Goal: Communication & Community: Answer question/provide support

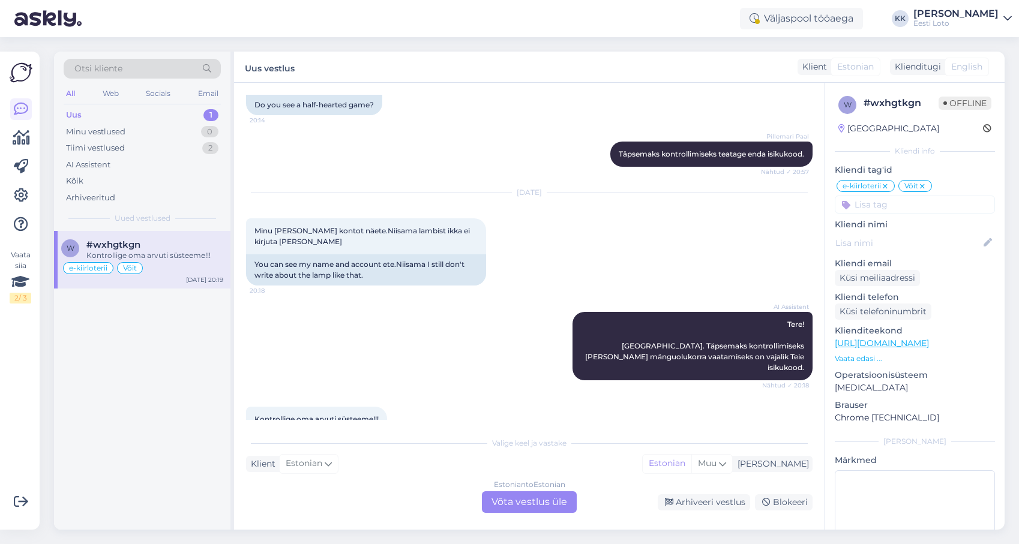
scroll to position [2273, 0]
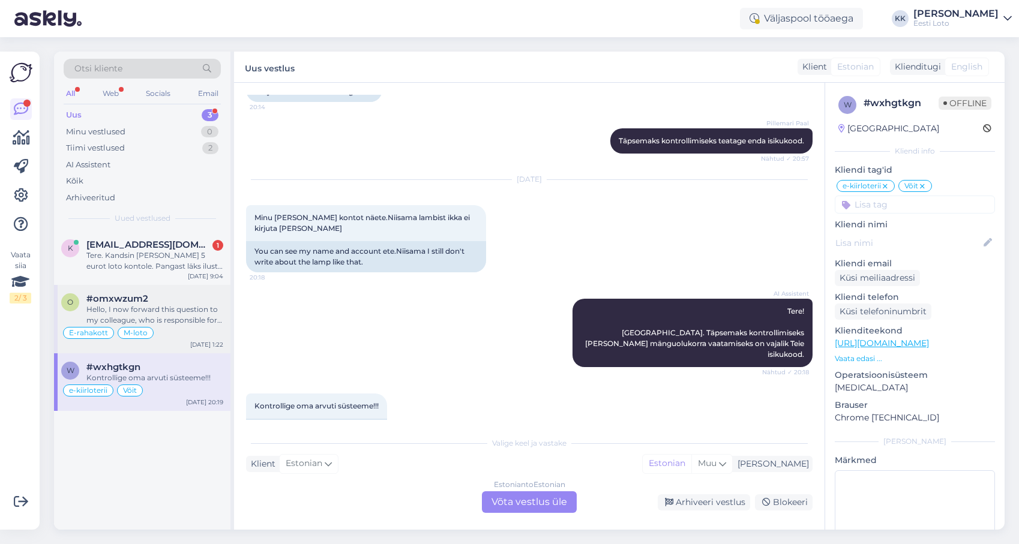
click at [171, 314] on div "Hello, I now forward this question to my colleague, who is responsible for this…" at bounding box center [154, 315] width 137 height 22
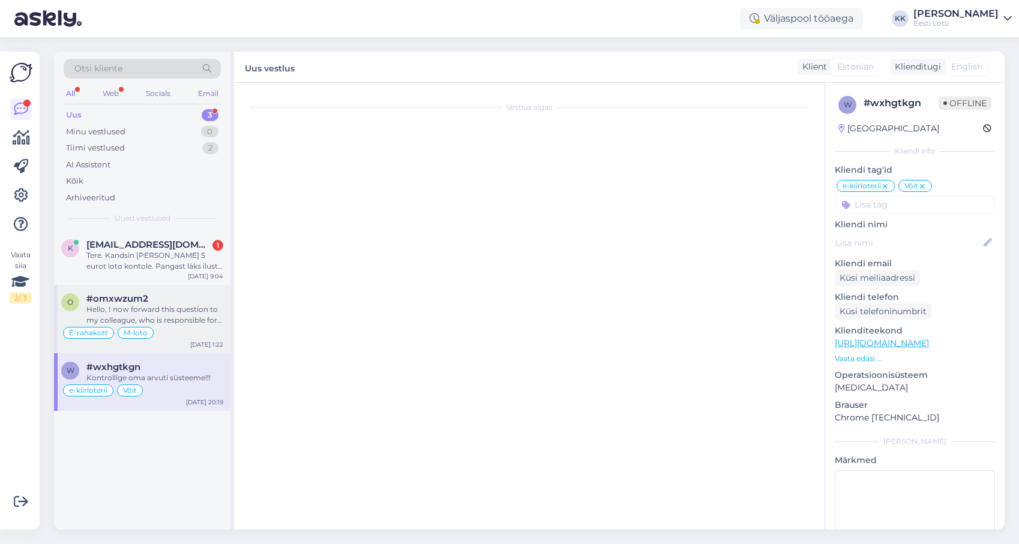
scroll to position [3371, 0]
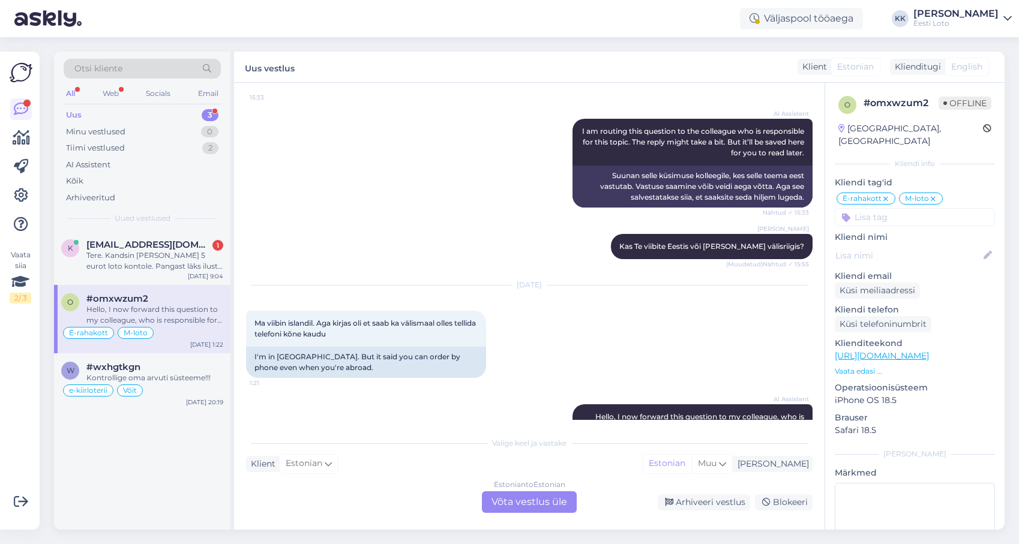
click at [521, 500] on div "Estonian to Estonian Võta vestlus üle" at bounding box center [529, 502] width 95 height 22
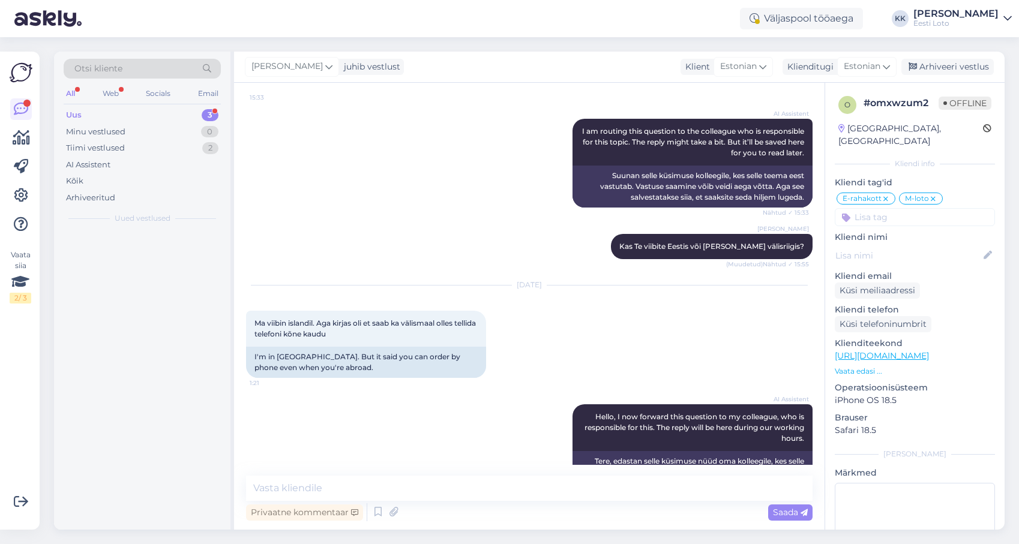
scroll to position [3326, 0]
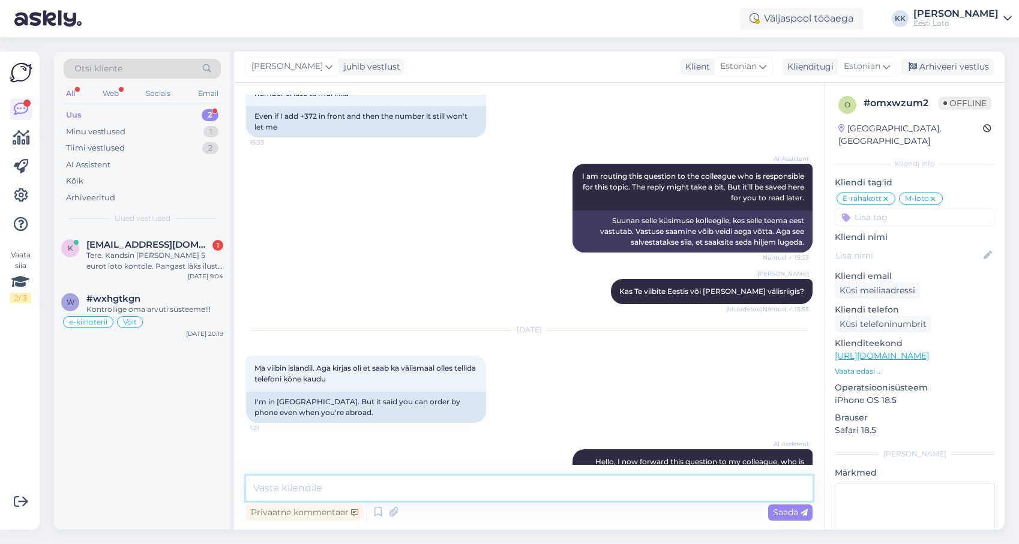
click at [456, 491] on textarea at bounding box center [529, 488] width 567 height 25
drag, startPoint x: 428, startPoint y: 487, endPoint x: 451, endPoint y: 477, distance: 24.2
click at [428, 487] on textarea "Tere. Kodulehel on tõesti hetkel vale info" at bounding box center [529, 488] width 567 height 25
click at [460, 487] on textarea "Tere. Kodulehel on tõesti hetkel valeinfo" at bounding box center [529, 488] width 567 height 25
click at [277, 488] on textarea "Tere. Kodulehel on tõesti hetkel valeinfo, parandame vea esimesel võimalusel." at bounding box center [529, 488] width 567 height 25
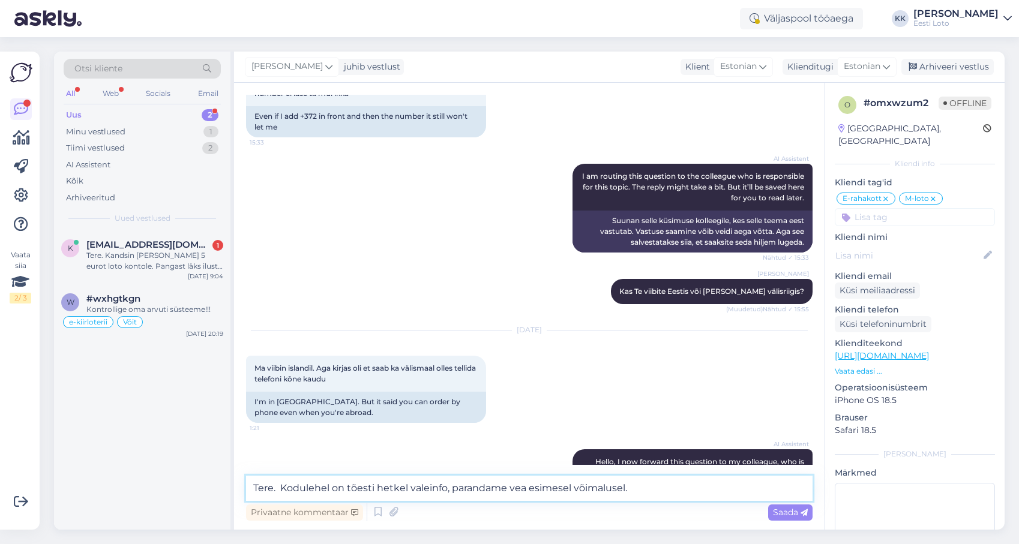
paste textarea "ahjuks ei ole võimalik M-loto kaudu pileteid osta väljaspool Eestit, kuna lühin…"
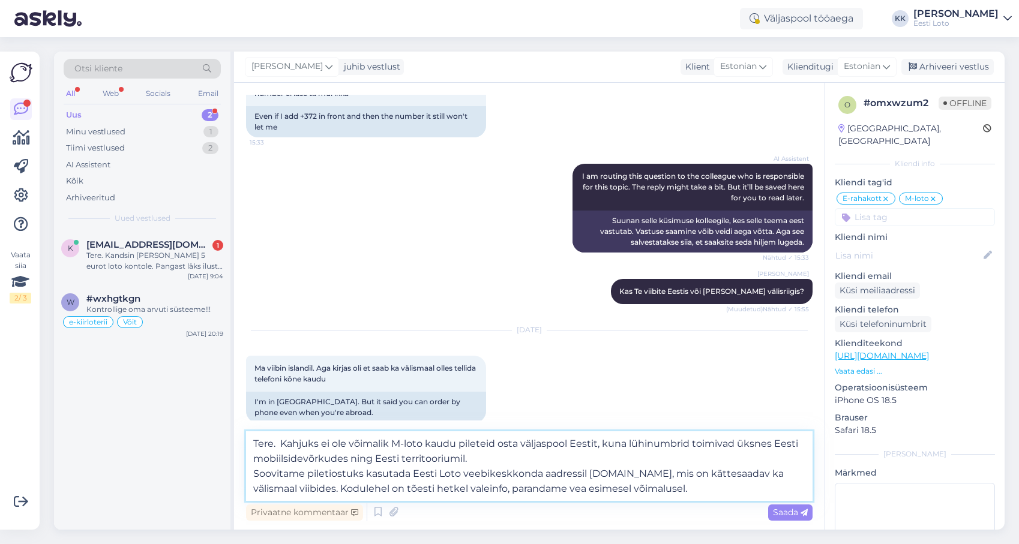
click at [254, 475] on textarea "Tere. Kahjuks ei ole võimalik M-loto kaudu pileteid osta väljaspool Eestit, kun…" at bounding box center [529, 466] width 567 height 70
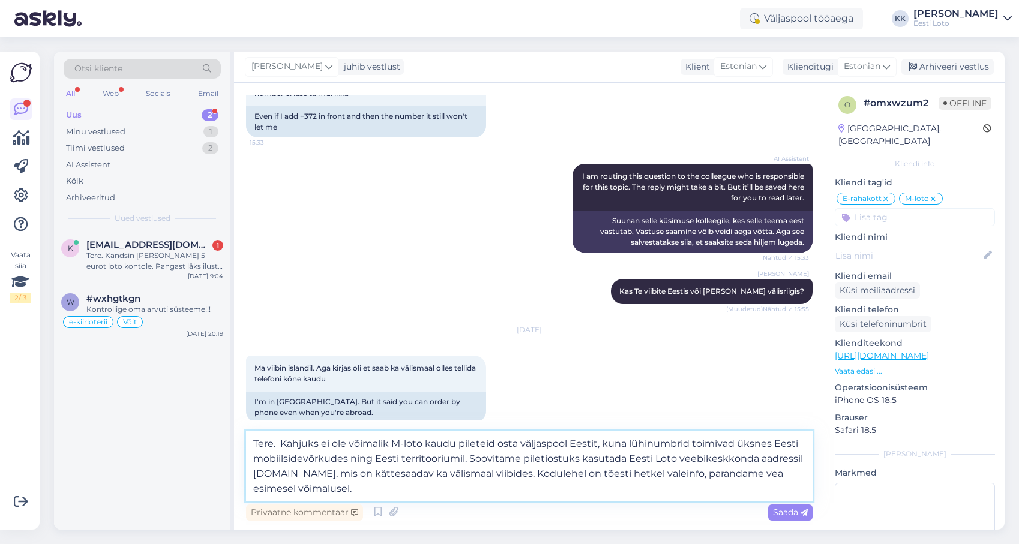
drag, startPoint x: 757, startPoint y: 457, endPoint x: 335, endPoint y: 470, distance: 421.5
click at [335, 470] on textarea "Tere. Kahjuks ei ole võimalik M-loto kaudu pileteid osta väljaspool Eestit, kun…" at bounding box center [529, 466] width 567 height 70
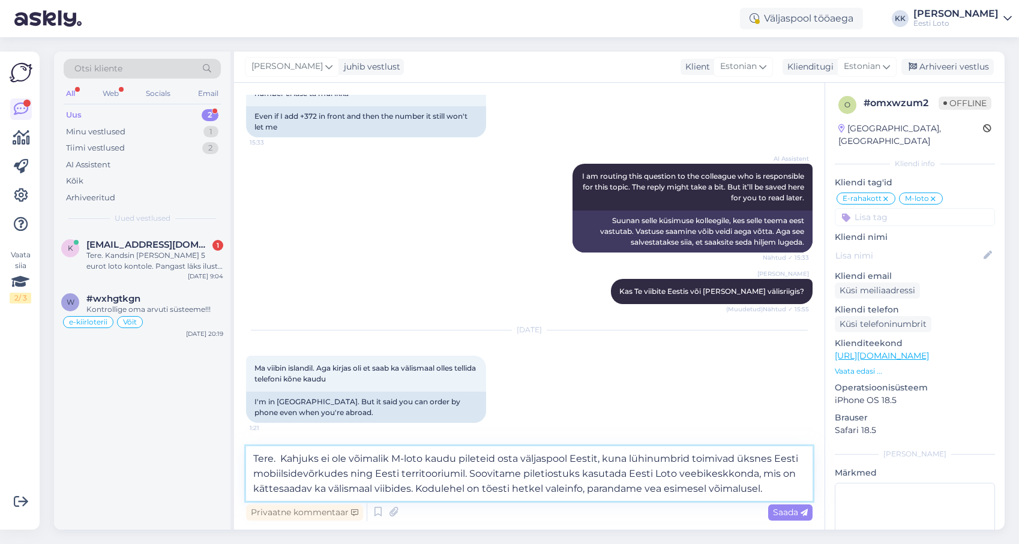
click at [769, 488] on textarea "Tere. Kahjuks ei ole võimalik M-loto kaudu pileteid osta väljaspool Eestit, kun…" at bounding box center [529, 473] width 567 height 55
paste textarea "Vabandame ebameeldivuste pärast."
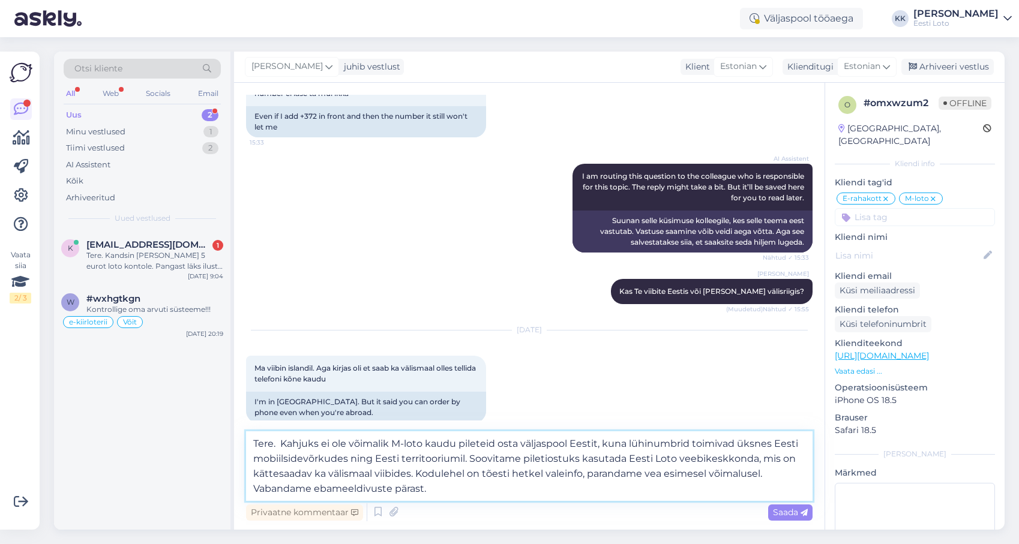
drag, startPoint x: 280, startPoint y: 440, endPoint x: 297, endPoint y: 434, distance: 18.6
click at [280, 440] on textarea "Tere. Kahjuks ei ole võimalik M-loto kaudu pileteid osta väljaspool Eestit, kun…" at bounding box center [529, 466] width 567 height 70
type textarea "Tere. Kahjuks ei ole võimalik M-loto kaudu pileteid osta väljaspool Eestit, kun…"
click at [790, 511] on span "Saada" at bounding box center [790, 512] width 35 height 11
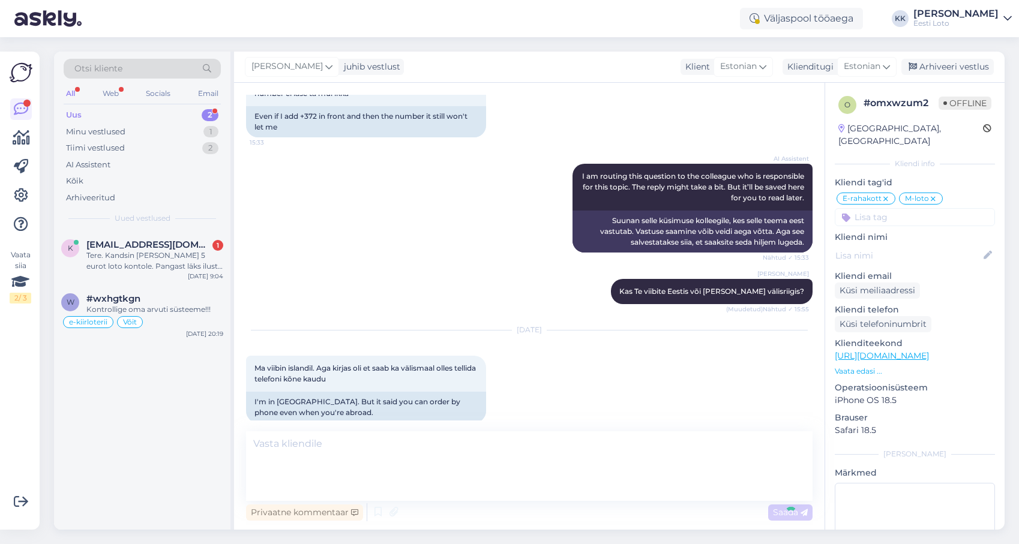
scroll to position [3443, 0]
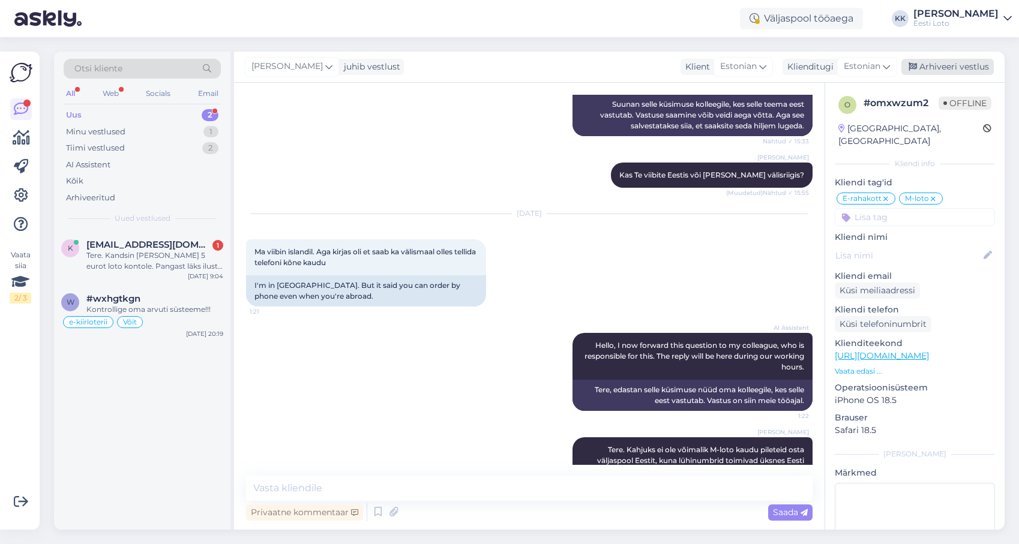
click at [946, 68] on div "Arhiveeri vestlus" at bounding box center [947, 67] width 92 height 16
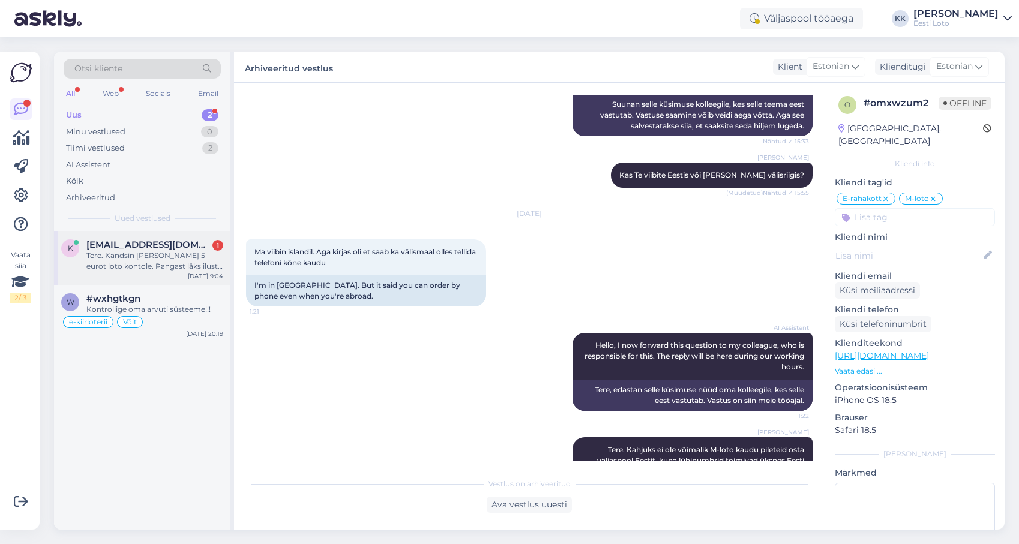
click at [140, 272] on div "K [EMAIL_ADDRESS][DOMAIN_NAME] 1 Tere. Kandsin [PERSON_NAME] 5 eurot loto konto…" at bounding box center [142, 258] width 176 height 54
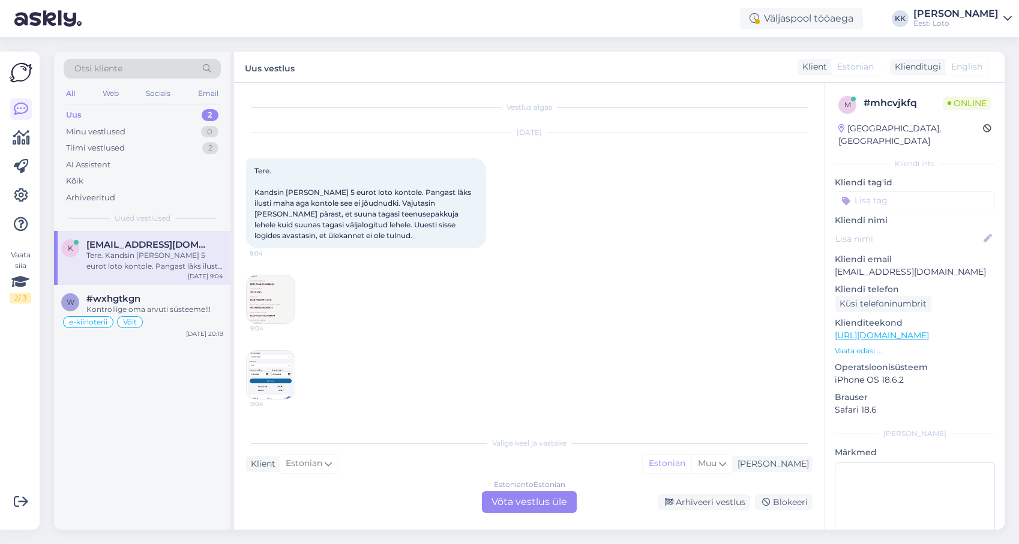
click at [259, 302] on img at bounding box center [271, 299] width 48 height 48
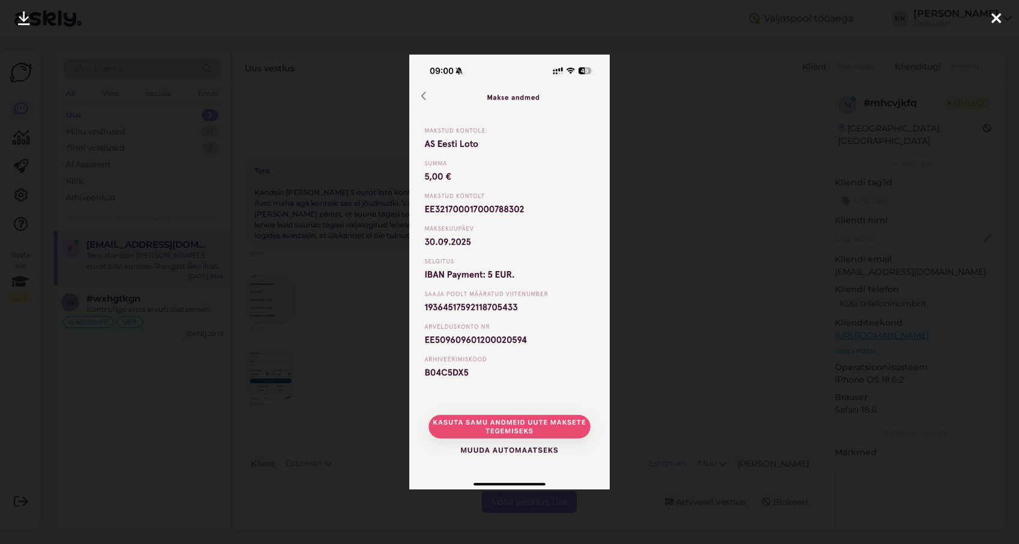
click at [995, 15] on icon at bounding box center [996, 19] width 10 height 16
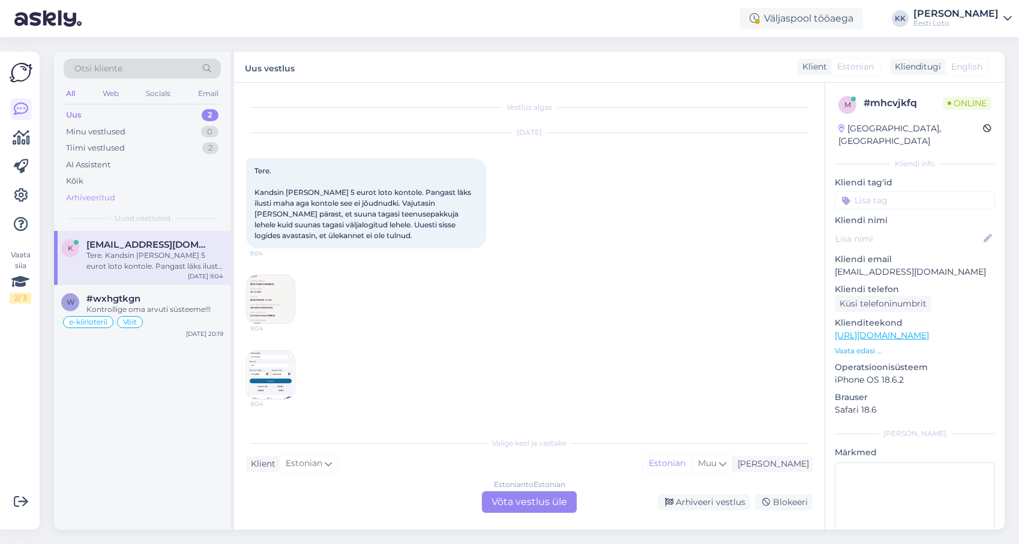
click at [94, 196] on div "Arhiveeritud" at bounding box center [90, 198] width 49 height 12
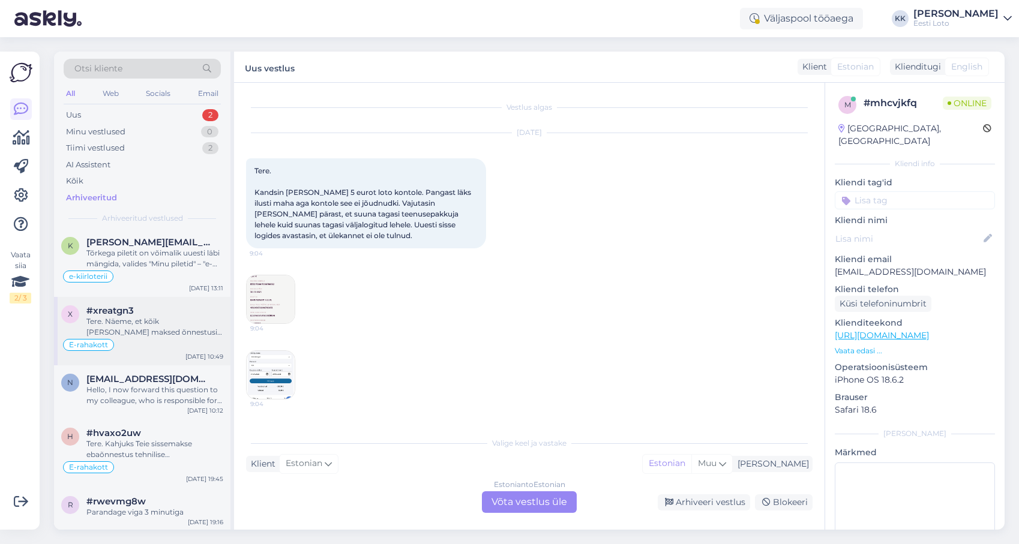
scroll to position [1279, 0]
click at [196, 455] on div "Tere. Kahjuks Teie sissemakse ebaõnnestus tehnilise [PERSON_NAME] tõttu. Kontro…" at bounding box center [154, 448] width 137 height 22
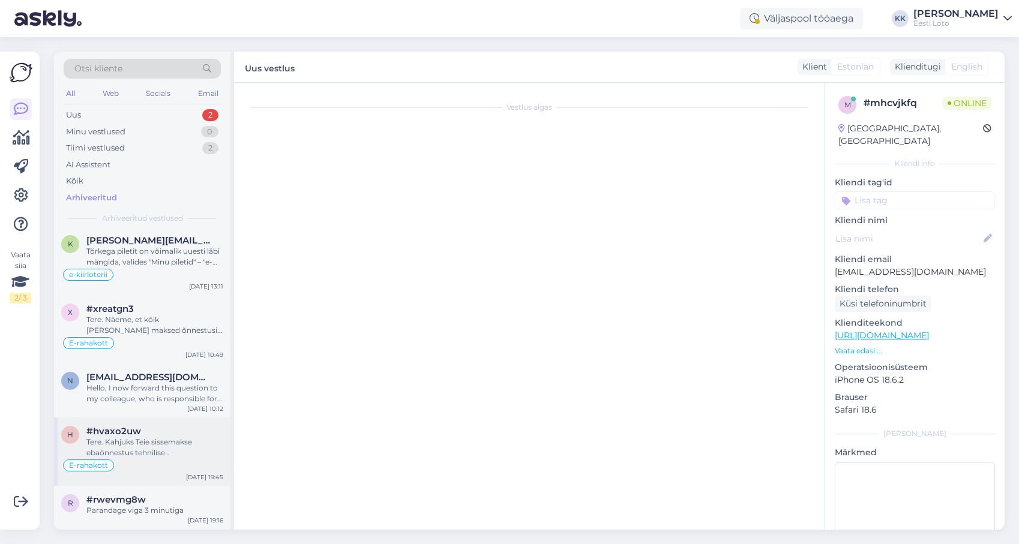
scroll to position [233, 0]
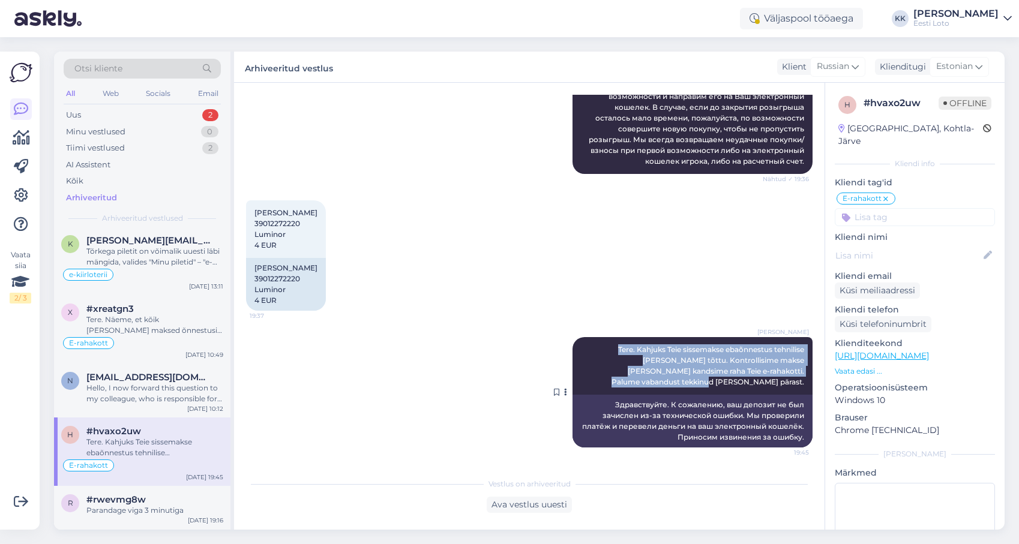
drag, startPoint x: 796, startPoint y: 381, endPoint x: 594, endPoint y: 348, distance: 205.5
click at [594, 348] on div "[PERSON_NAME] Tere. Kahjuks Teie sissemakse ebaõnnestus tehnilise [PERSON_NAME]…" at bounding box center [693, 366] width 240 height 58
copy span "Tere. Kahjuks Teie sissemakse ebaõnnestus tehnilise [PERSON_NAME] tõttu. Kontro…"
click at [118, 114] on div "Uus 2" at bounding box center [142, 115] width 157 height 17
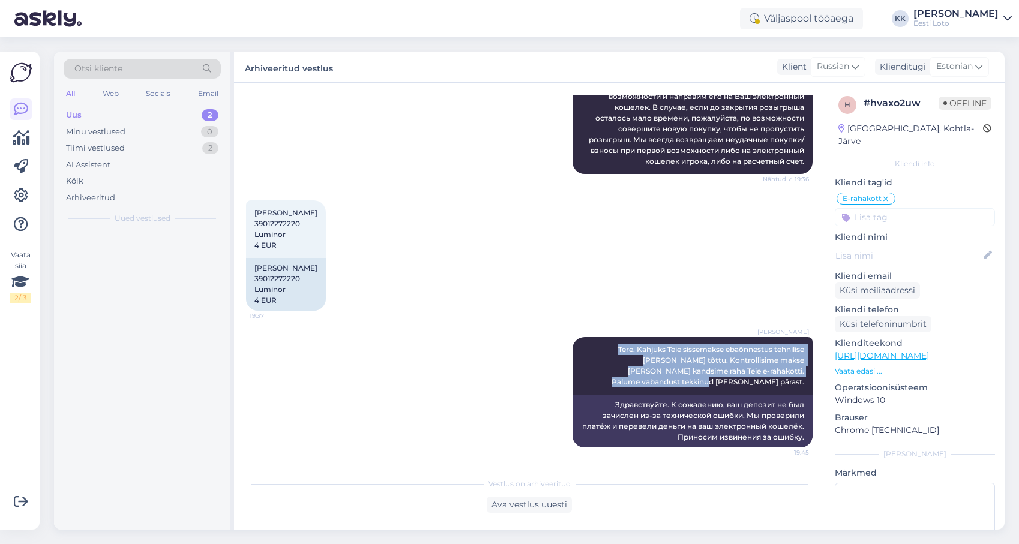
scroll to position [0, 0]
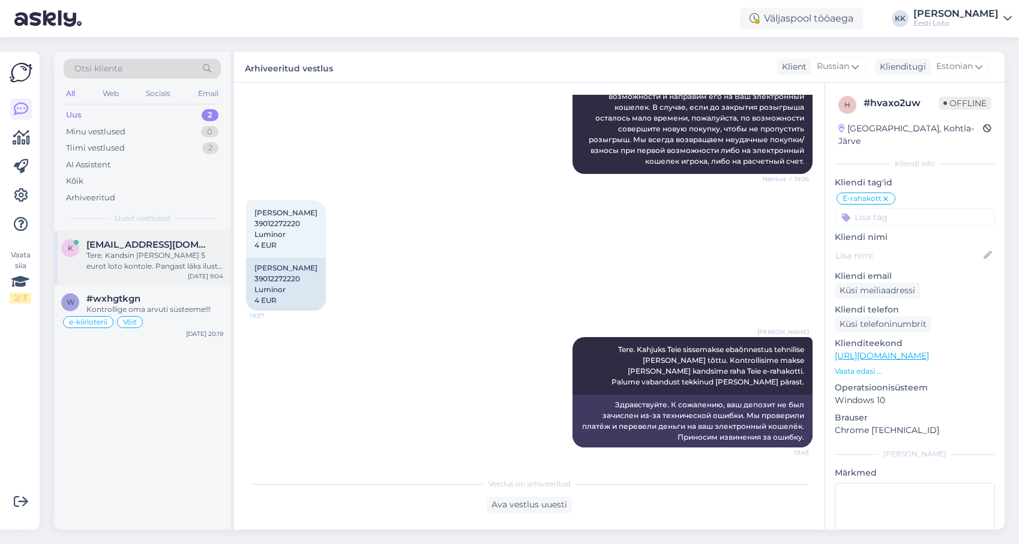
click at [122, 253] on div "Tere. Kandsin [PERSON_NAME] 5 eurot loto kontole. Pangast läks ilusti maha aga …" at bounding box center [154, 261] width 137 height 22
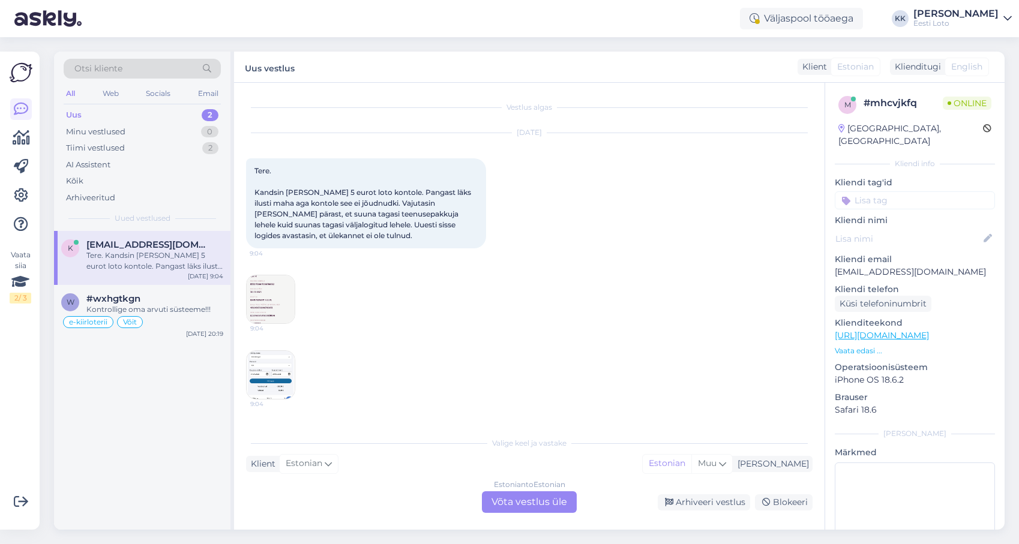
click at [507, 503] on div "Estonian to Estonian Võta vestlus üle" at bounding box center [529, 502] width 95 height 22
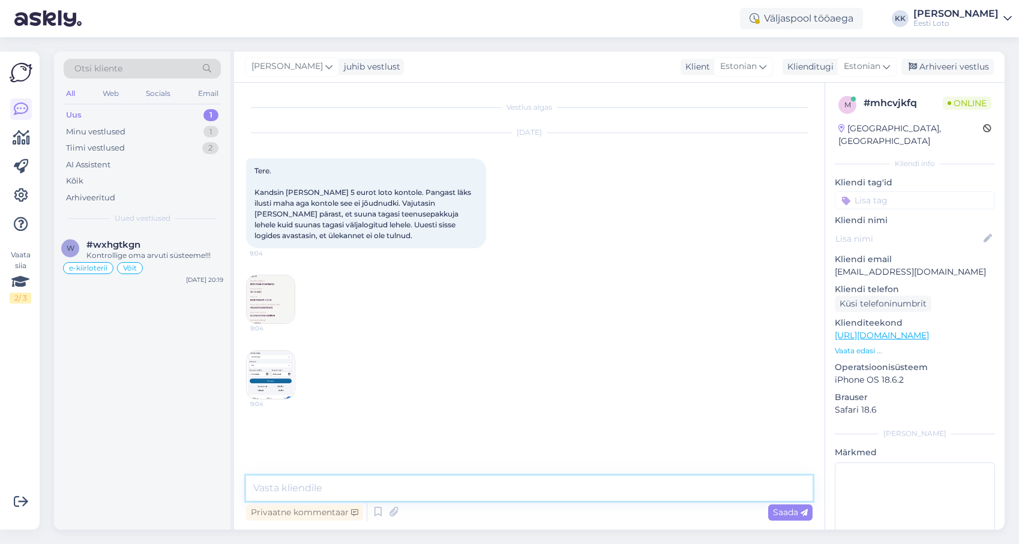
click at [423, 484] on textarea at bounding box center [529, 488] width 567 height 25
paste textarea "Tere. Kahjuks Teie sissemakse ebaõnnestus tehnilise [PERSON_NAME] tõttu. Kontro…"
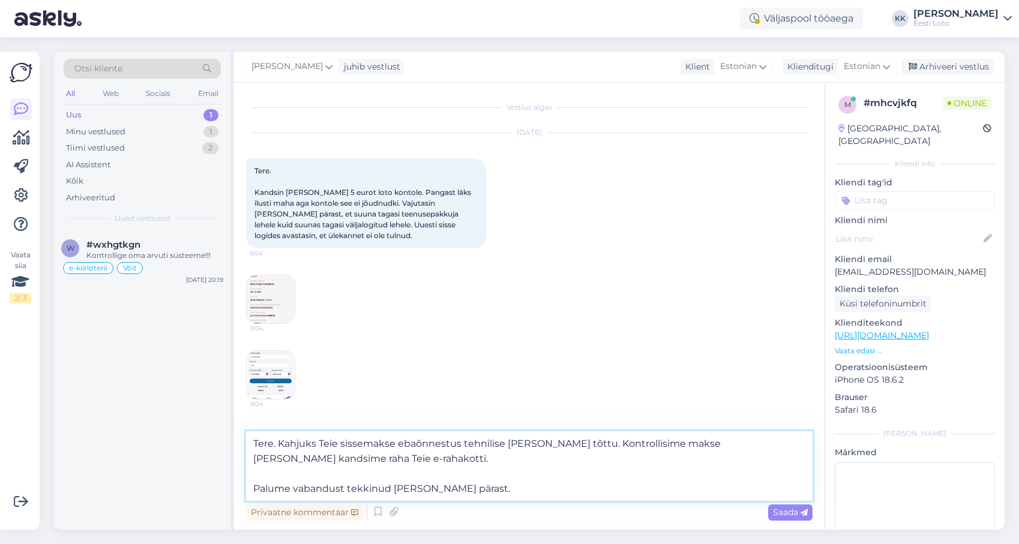
click at [250, 487] on textarea "Tere. Kahjuks Teie sissemakse ebaõnnestus tehnilise [PERSON_NAME] tõttu. Kontro…" at bounding box center [529, 466] width 567 height 70
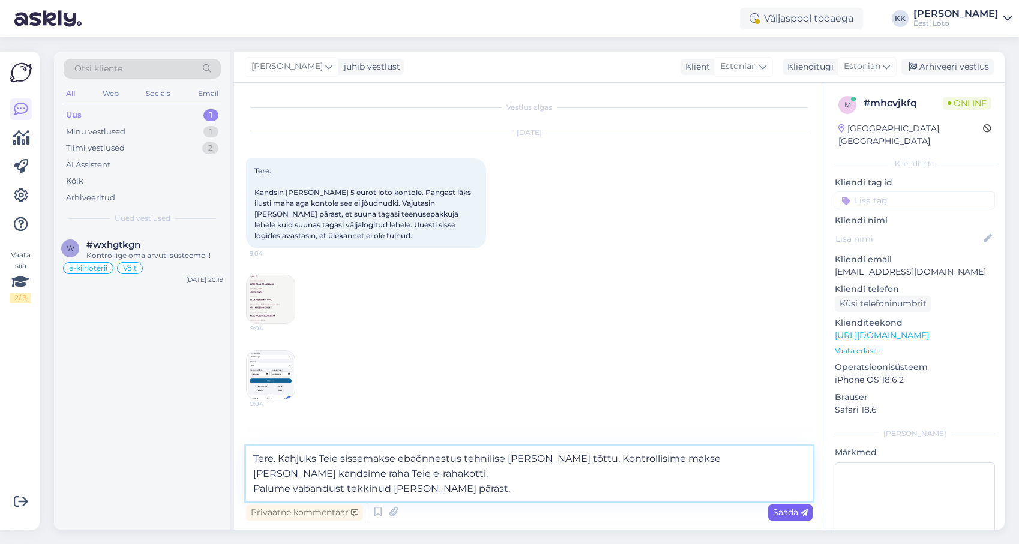
type textarea "Tere. Kahjuks Teie sissemakse ebaõnnestus tehnilise [PERSON_NAME] tõttu. Kontro…"
click at [792, 513] on span "Saada" at bounding box center [790, 512] width 35 height 11
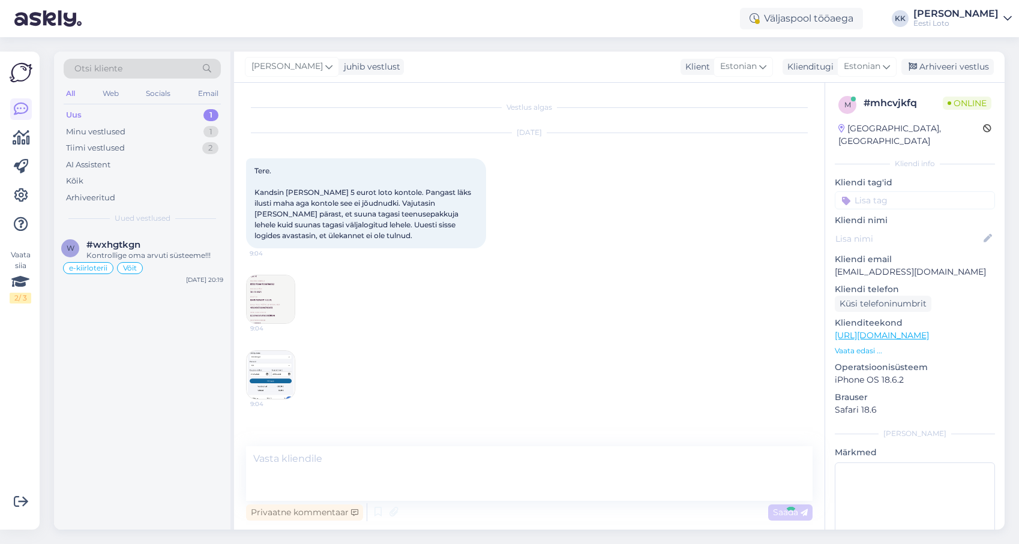
scroll to position [32, 0]
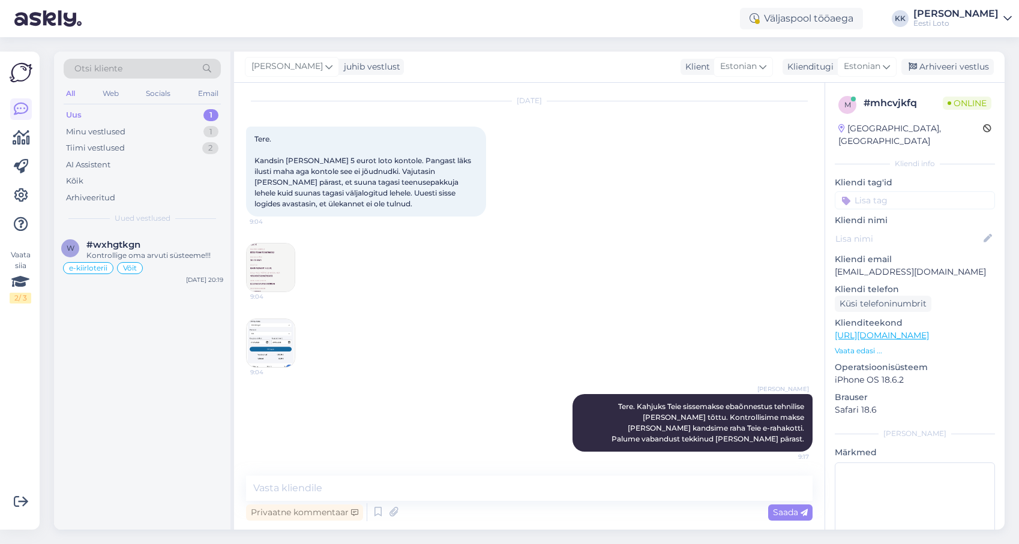
click at [915, 191] on input at bounding box center [915, 200] width 160 height 18
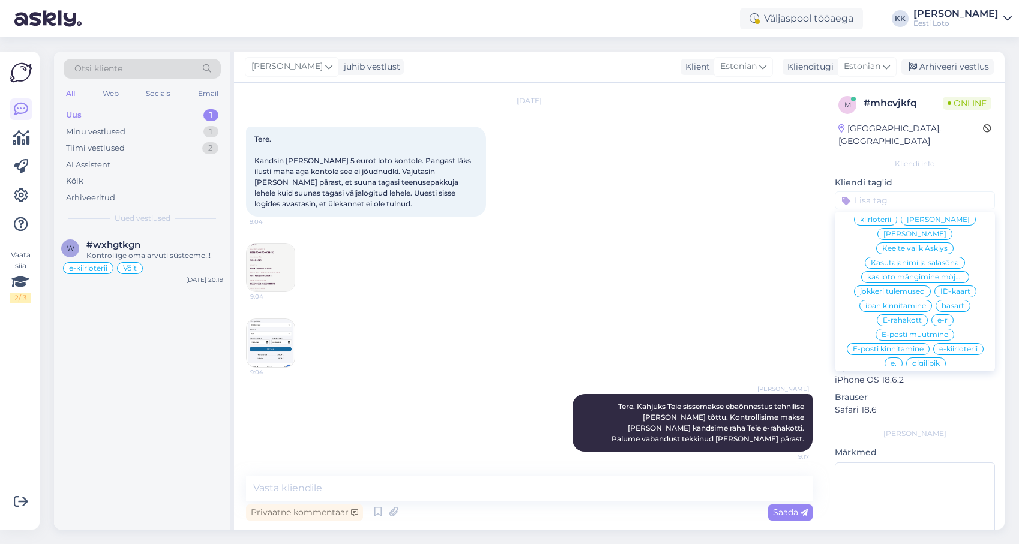
scroll to position [388, 0]
drag, startPoint x: 903, startPoint y: 294, endPoint x: 911, endPoint y: 294, distance: 8.4
click at [902, 317] on span "E-rahakott" at bounding box center [902, 320] width 39 height 7
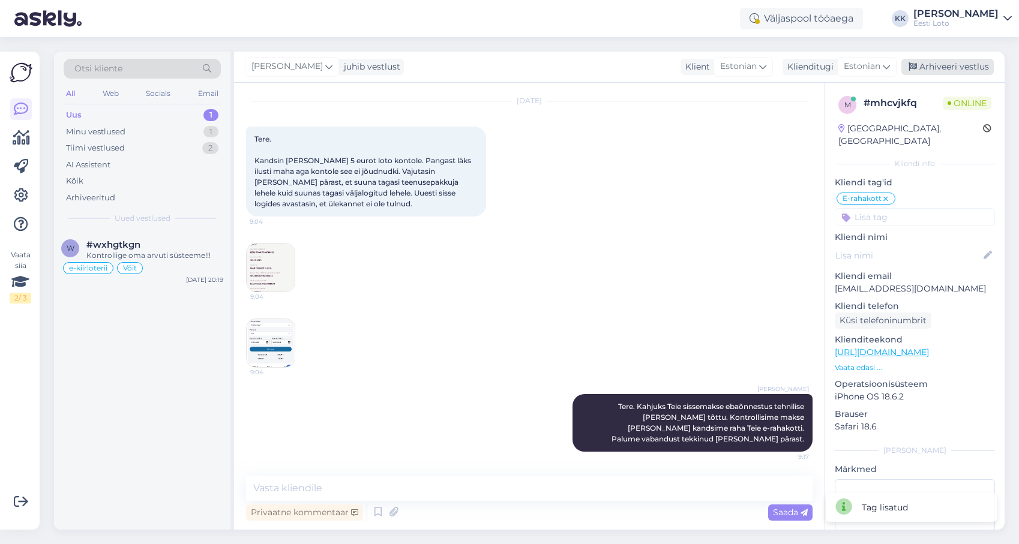
click at [933, 64] on div "Arhiveeri vestlus" at bounding box center [947, 67] width 92 height 16
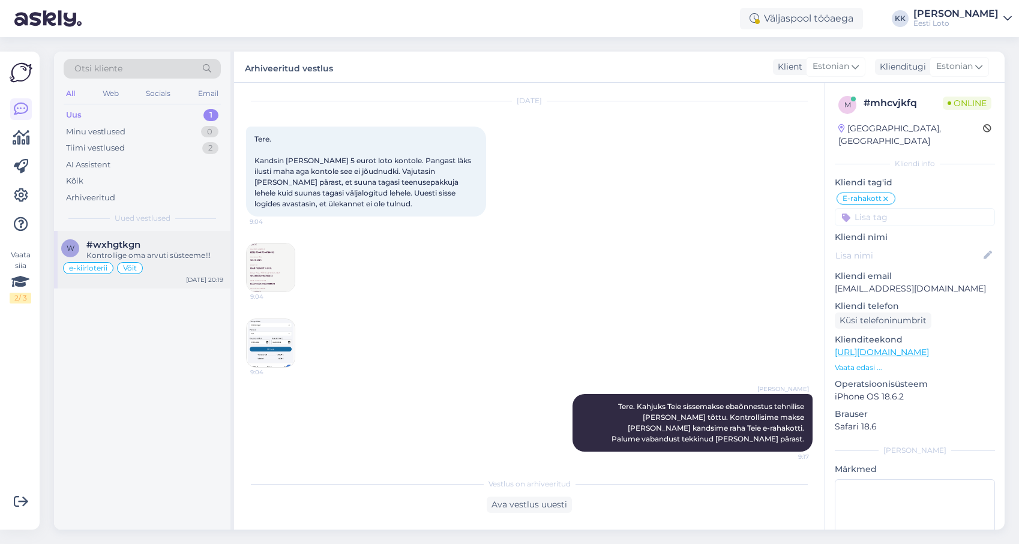
click at [196, 261] on div "Kontrollige oma arvuti süsteeme!!!" at bounding box center [154, 255] width 137 height 11
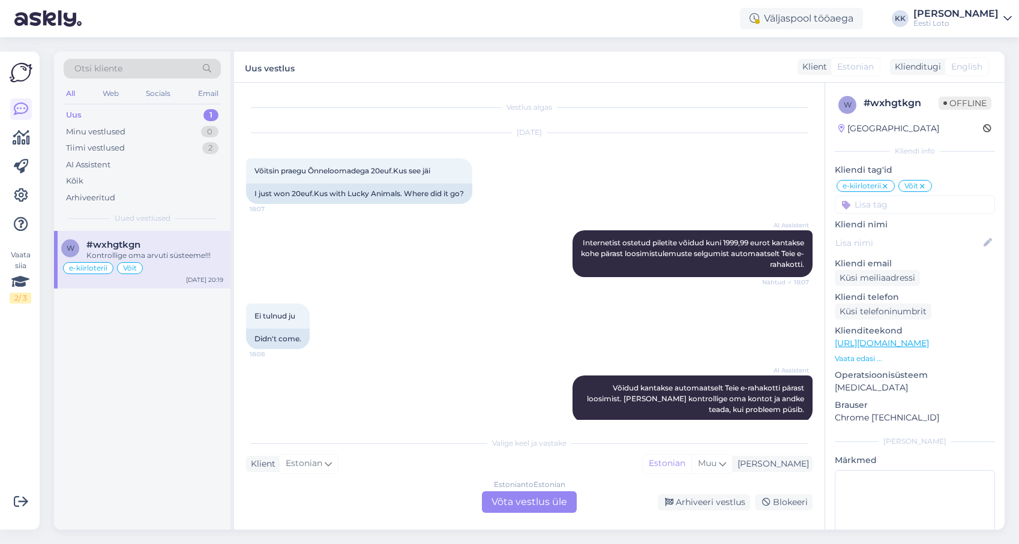
scroll to position [2273, 0]
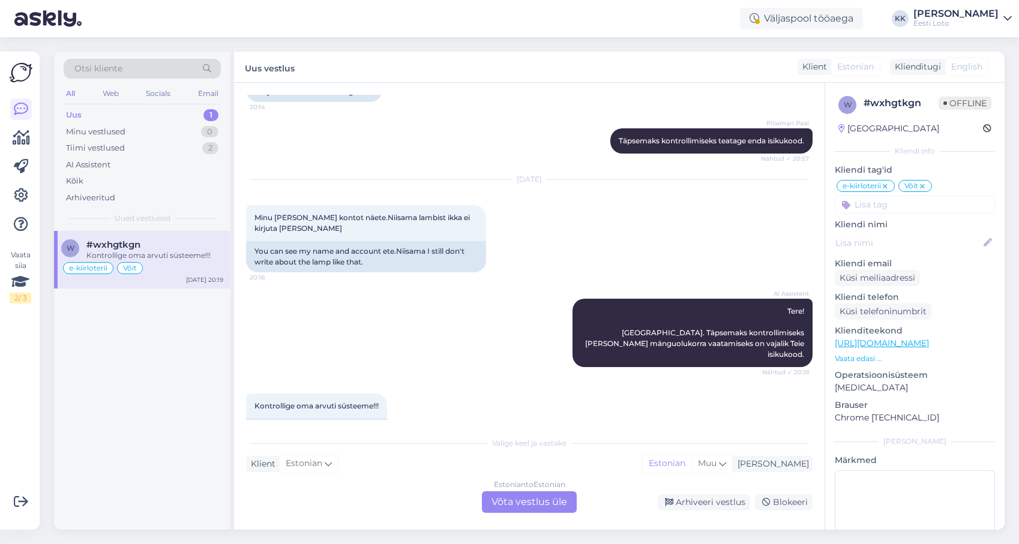
click at [854, 358] on p "Vaata edasi ..." at bounding box center [915, 358] width 160 height 11
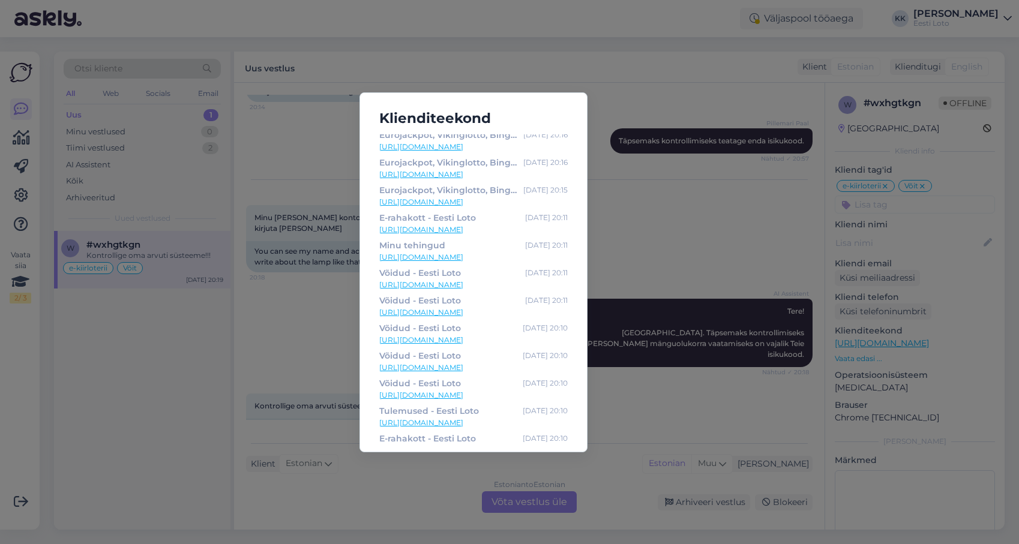
scroll to position [0, 0]
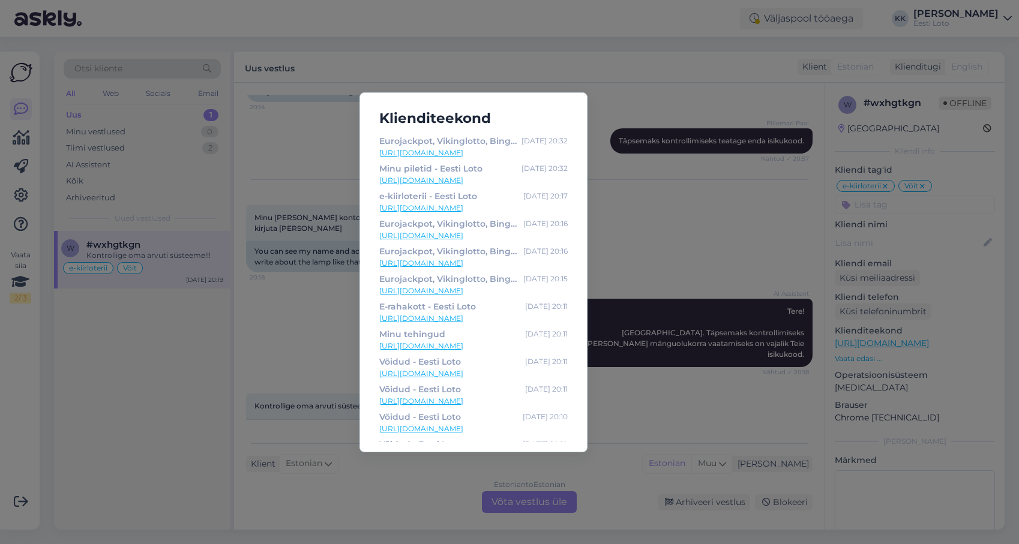
click at [598, 80] on div "Klienditeekond Eurojackpot, Vikinglotto, Bingo loto, Keno ja Jokkeri piletid in…" at bounding box center [509, 272] width 1019 height 544
